Goal: Check status: Check status

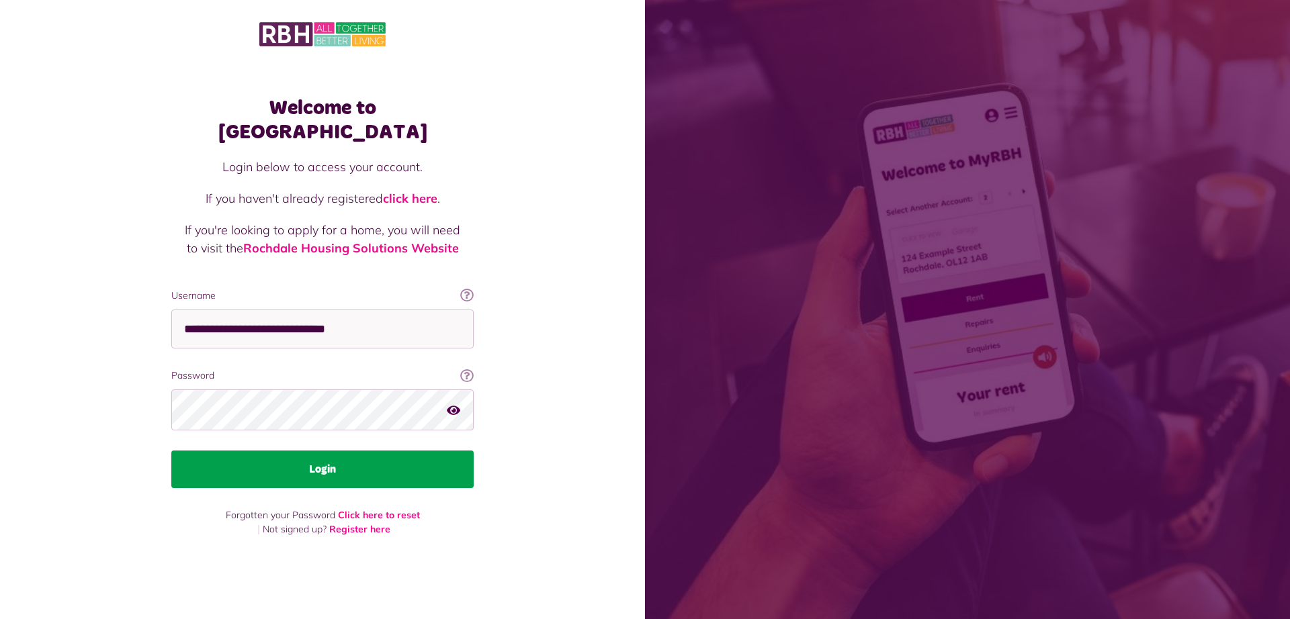
click at [392, 457] on button "Login" at bounding box center [322, 470] width 302 height 38
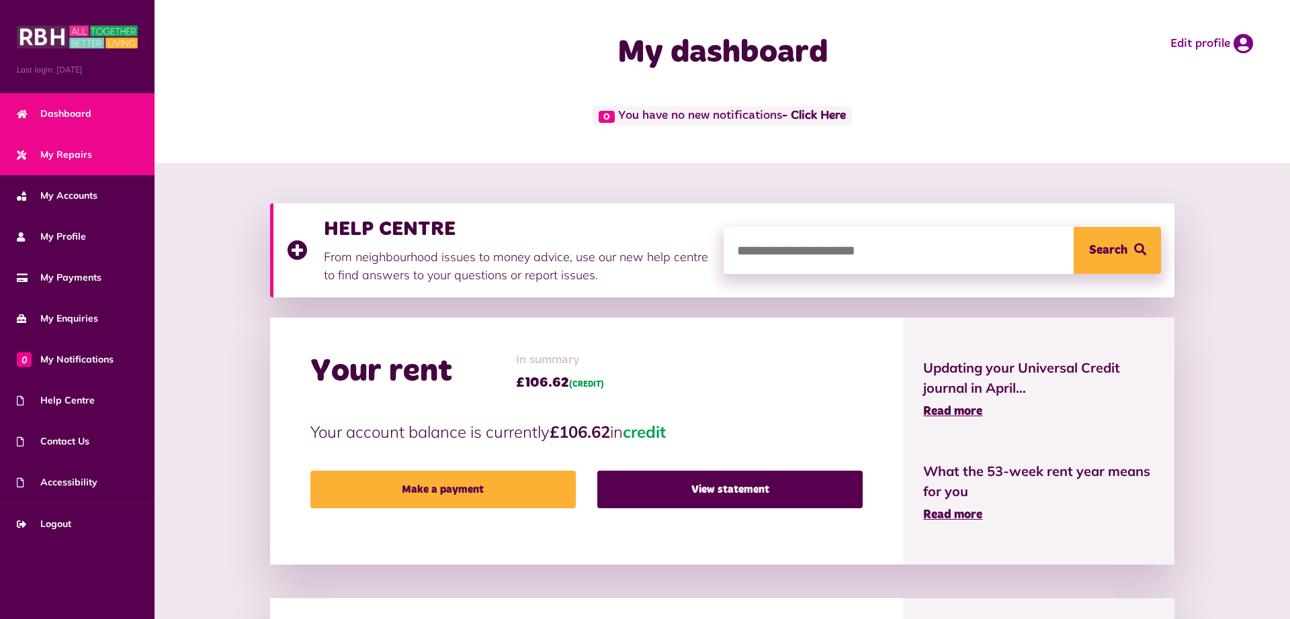
click at [96, 146] on link "My Repairs" at bounding box center [77, 154] width 155 height 41
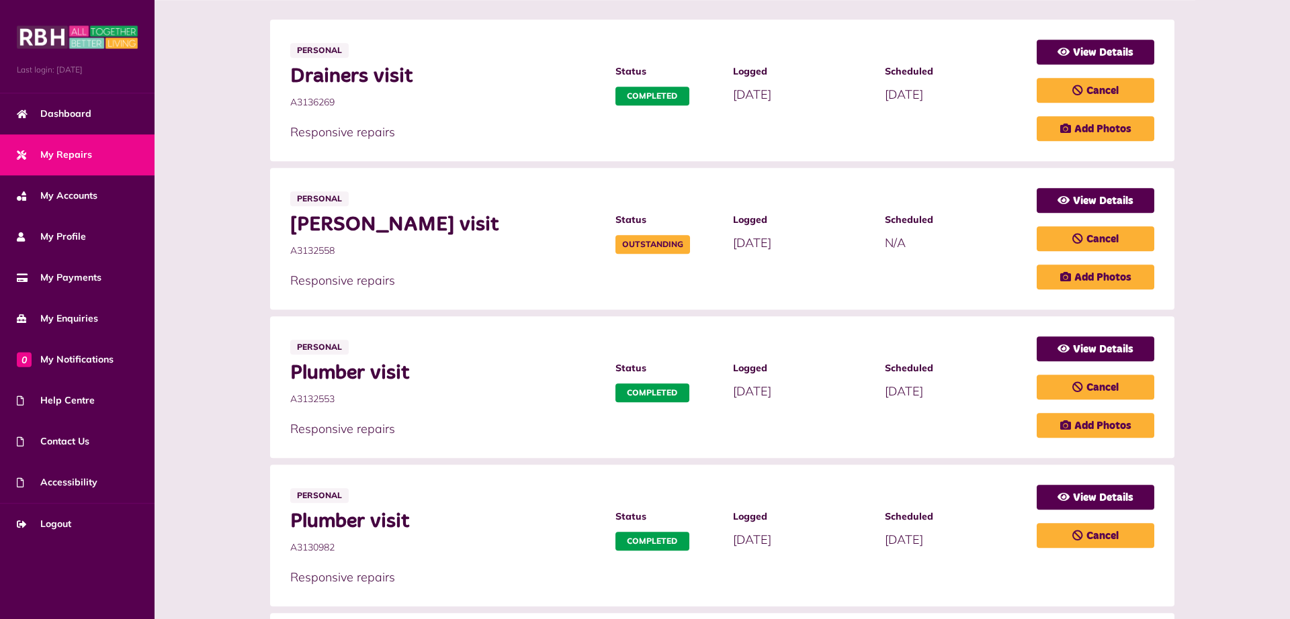
scroll to position [278, 0]
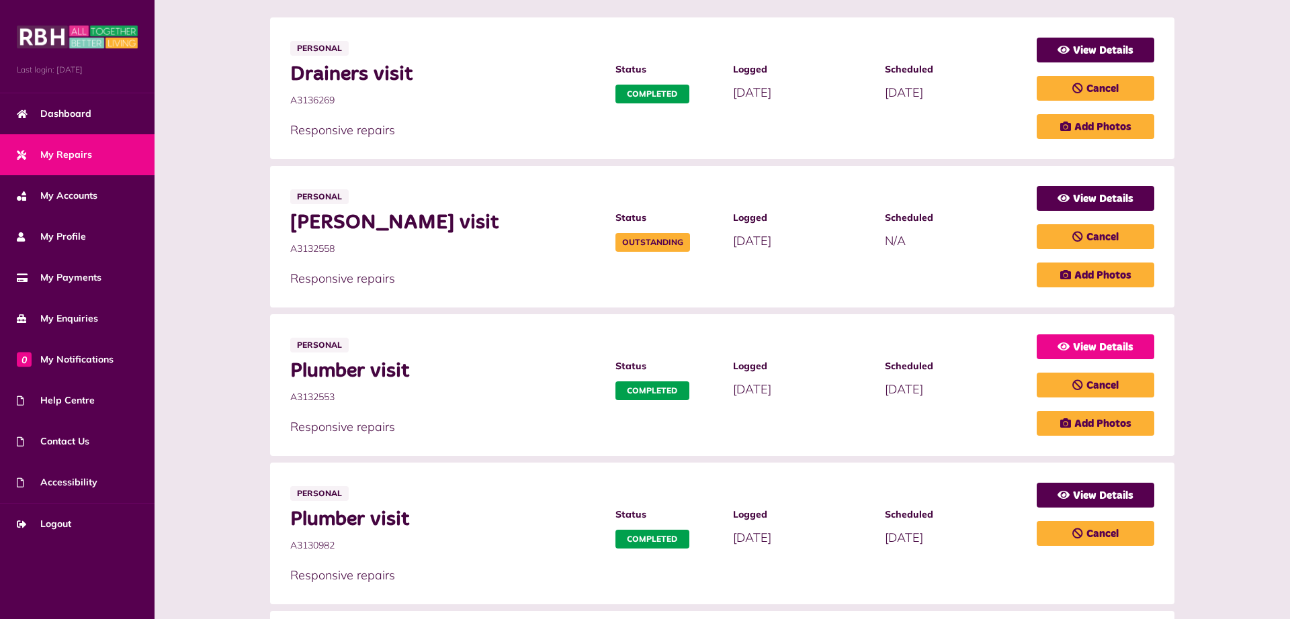
click at [1086, 354] on link "View Details" at bounding box center [1096, 347] width 118 height 25
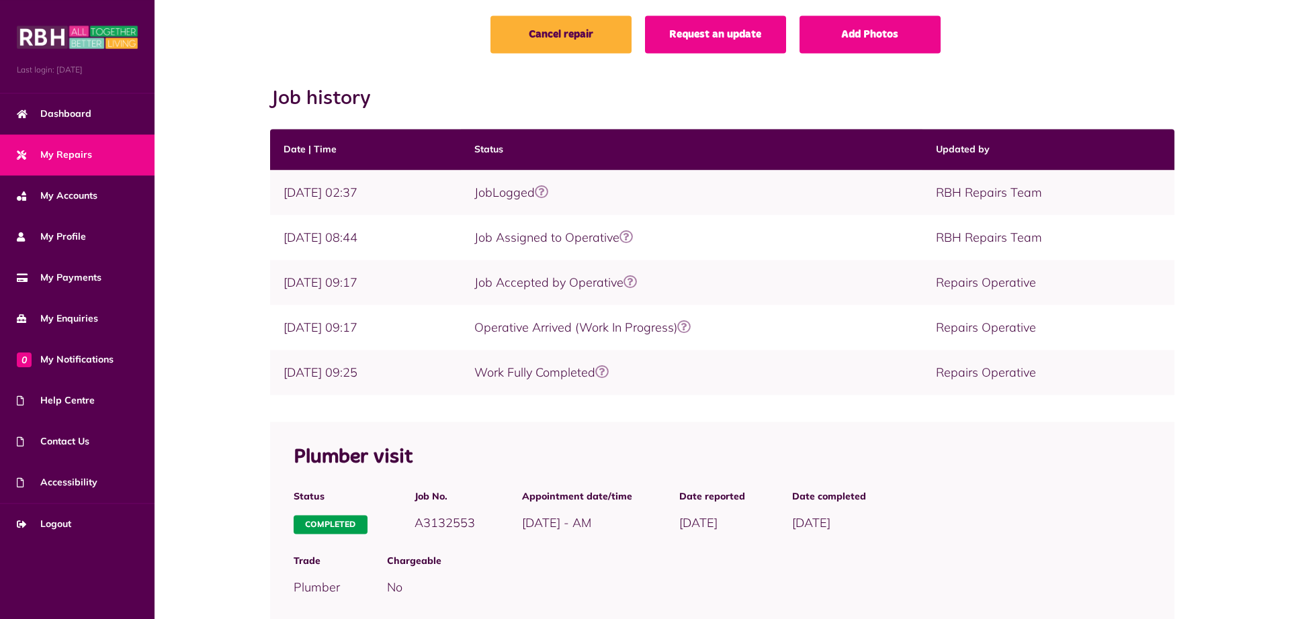
scroll to position [95, 0]
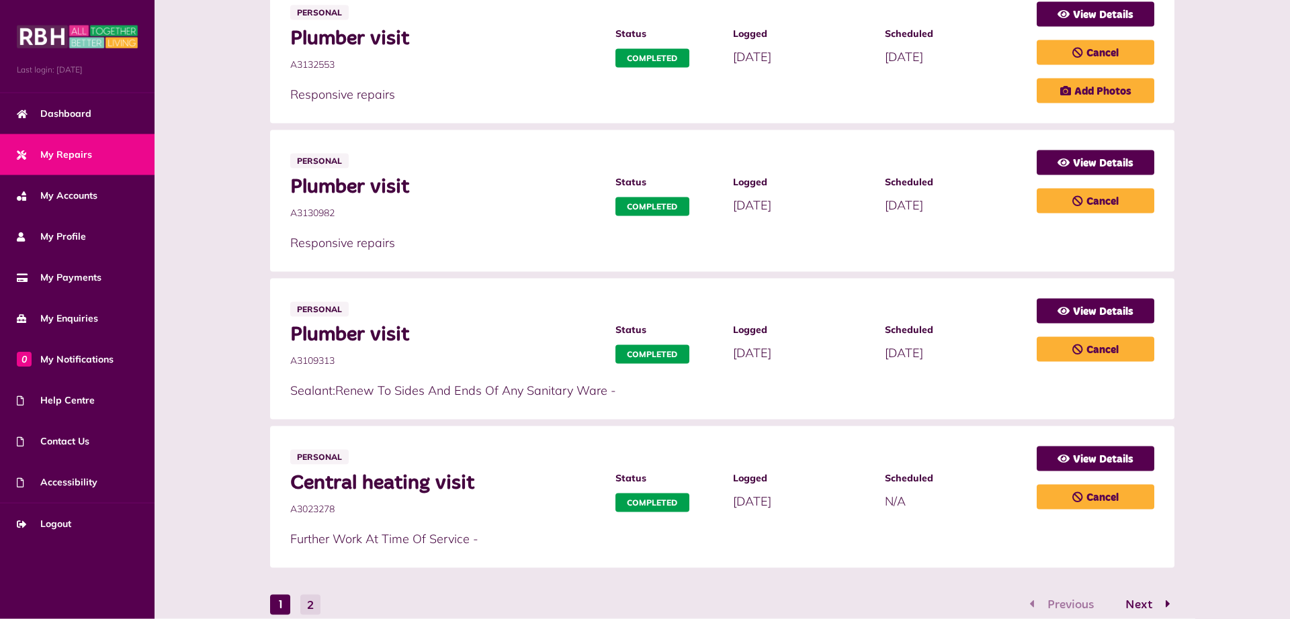
scroll to position [678, 0]
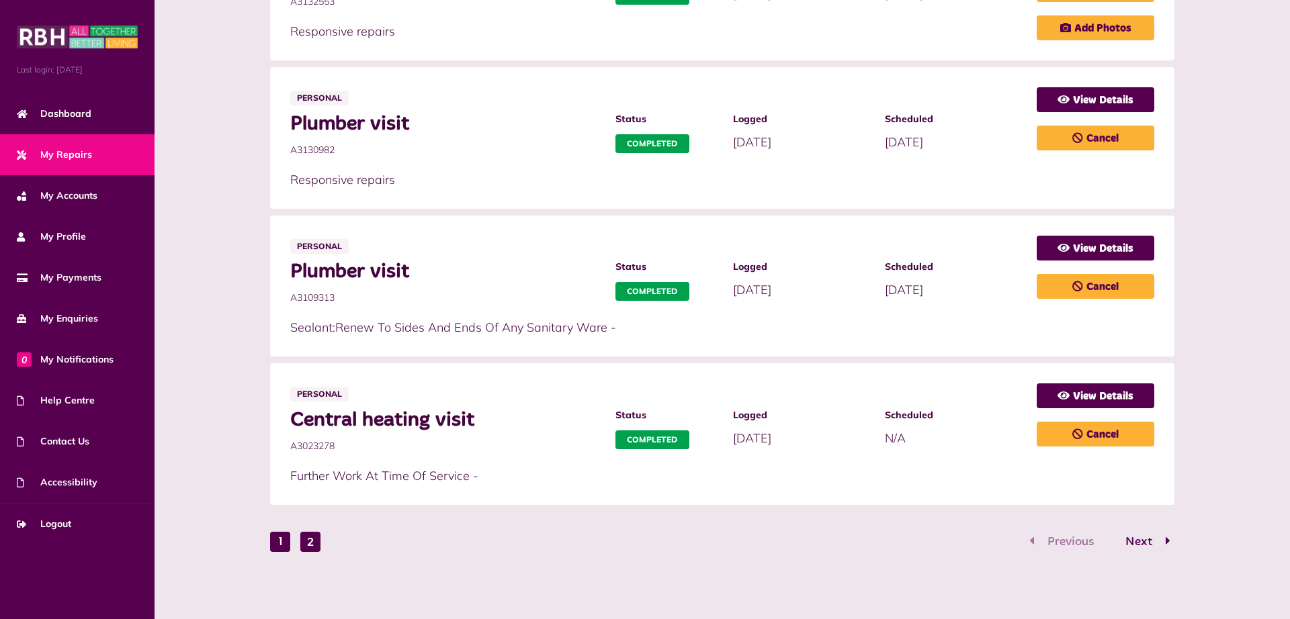
click at [310, 549] on button "2" at bounding box center [310, 542] width 20 height 20
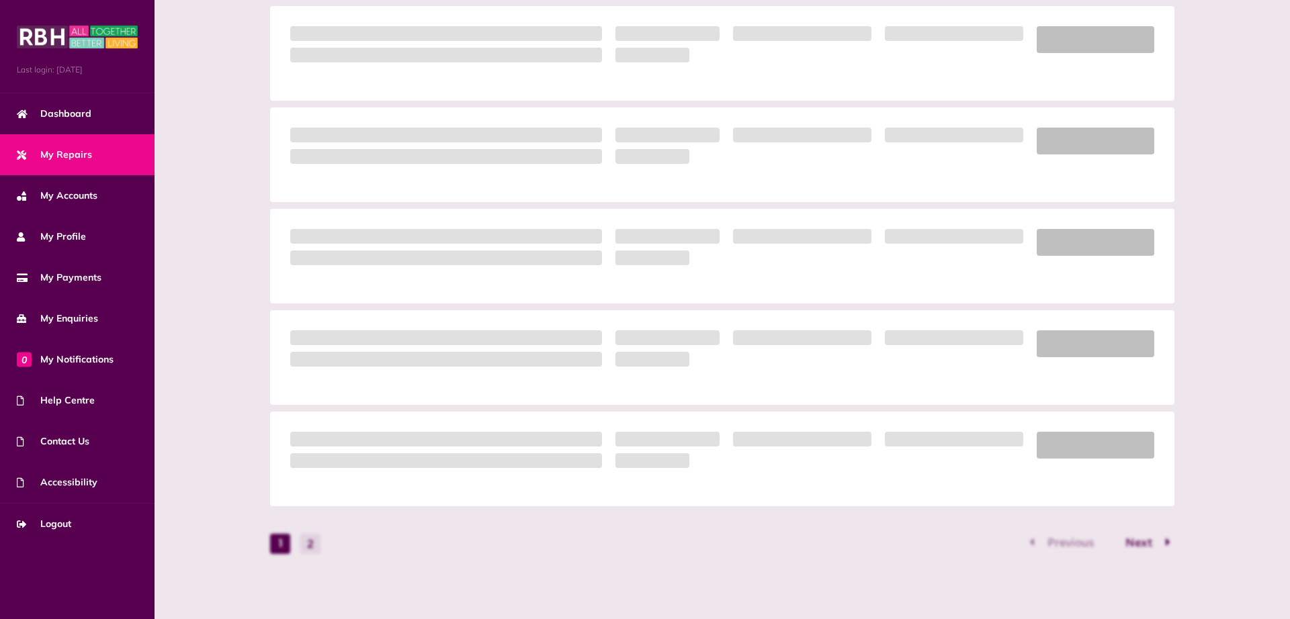
scroll to position [0, 0]
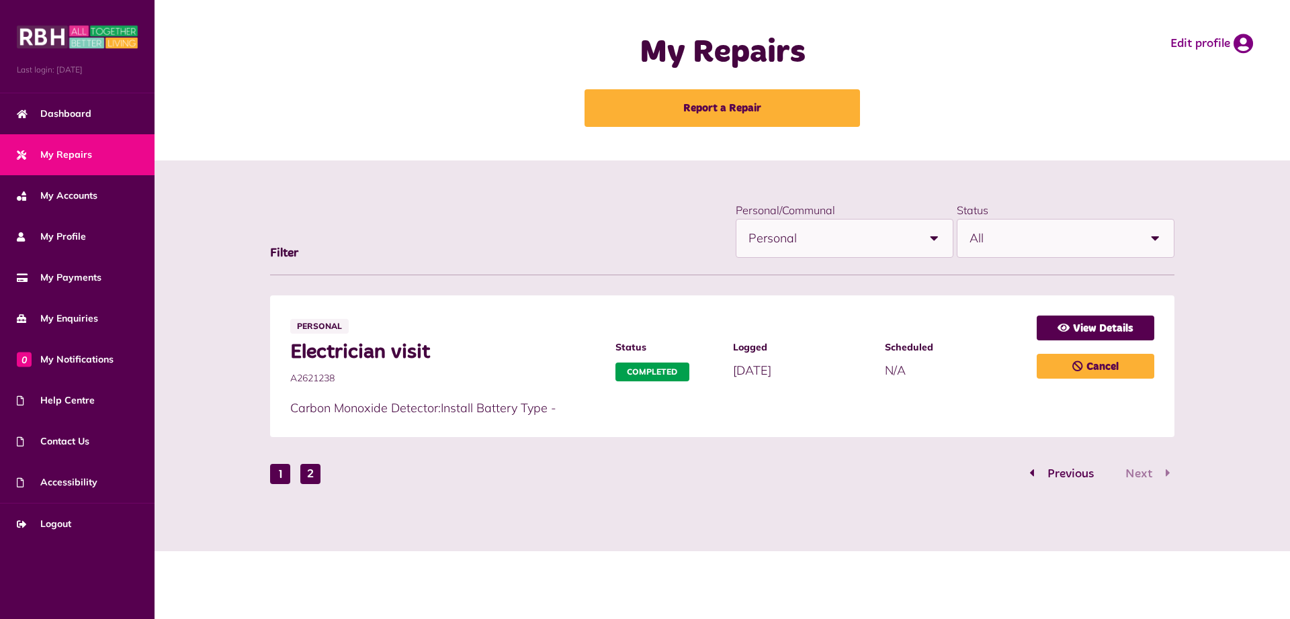
click at [277, 473] on button "1" at bounding box center [280, 474] width 20 height 20
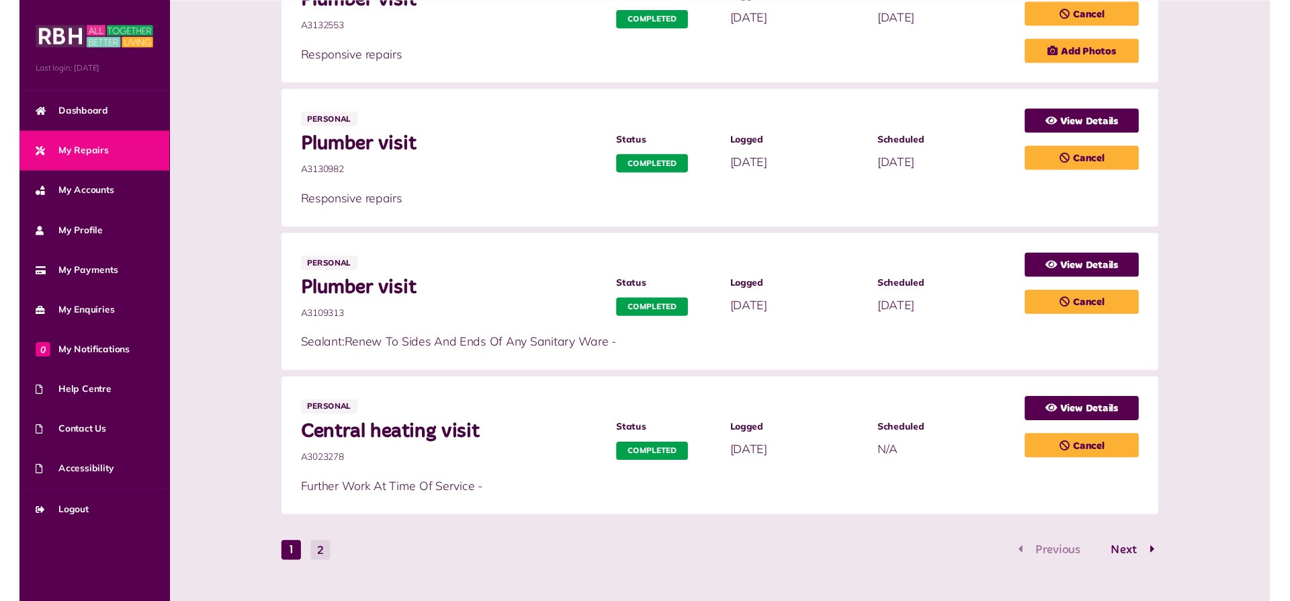
scroll to position [678, 0]
